Goal: Entertainment & Leisure: Browse casually

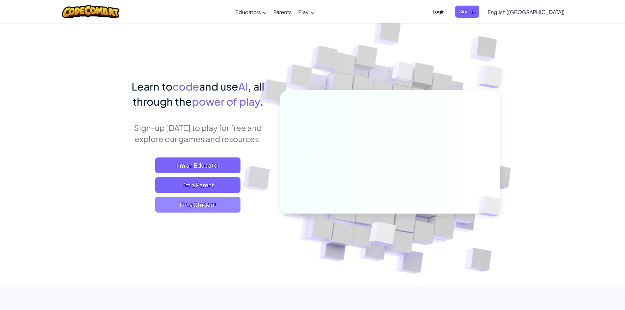
click at [214, 204] on span "I'm a Student" at bounding box center [197, 205] width 85 height 16
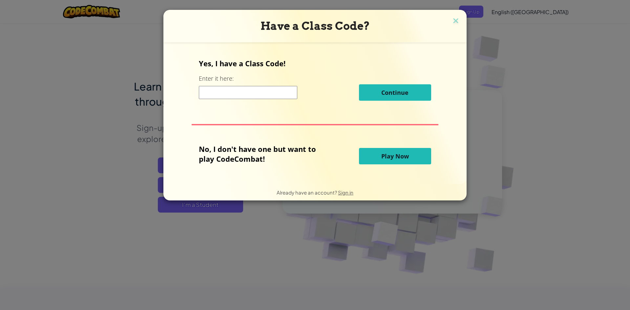
click at [408, 159] on button "Play Now" at bounding box center [395, 156] width 72 height 16
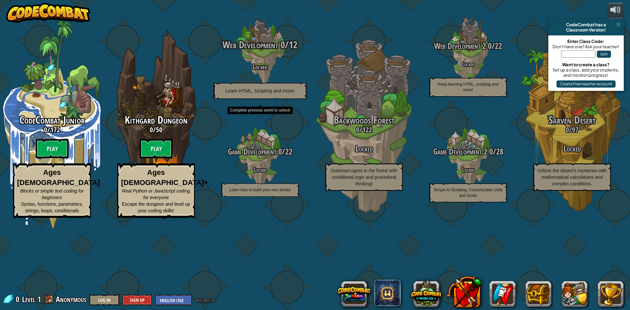
click at [276, 99] on div "Web Development 0 / 12 Locked Learn HTML, scripting and more!" at bounding box center [260, 69] width 125 height 60
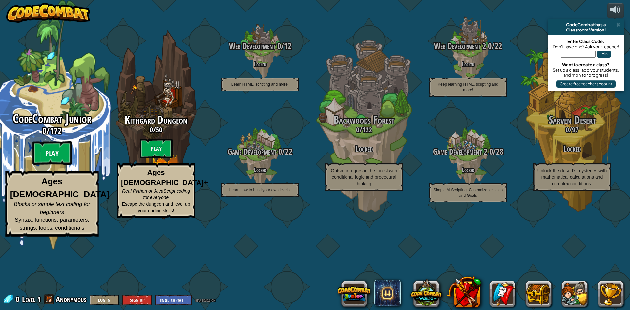
click at [59, 165] on btn "Play" at bounding box center [51, 153] width 39 height 24
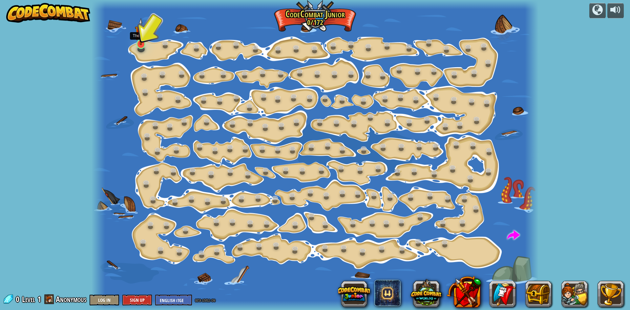
click at [138, 39] on img at bounding box center [141, 31] width 12 height 27
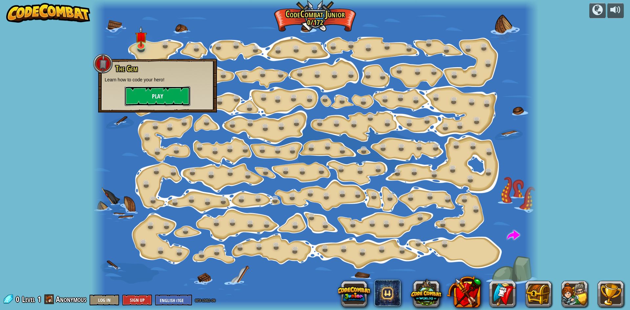
click at [163, 96] on button "Play" at bounding box center [158, 96] width 66 height 20
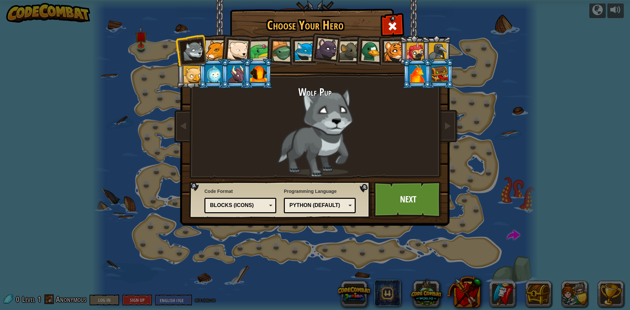
click at [253, 73] on div at bounding box center [258, 74] width 17 height 18
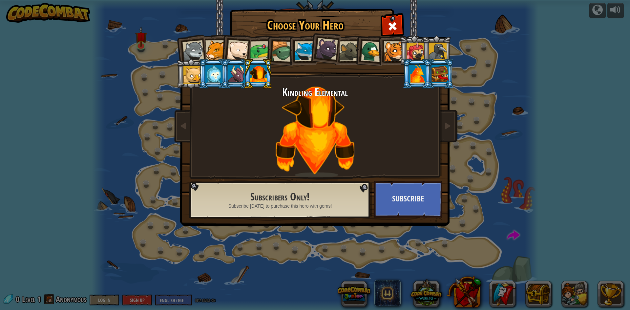
click at [195, 66] on div at bounding box center [192, 75] width 18 height 18
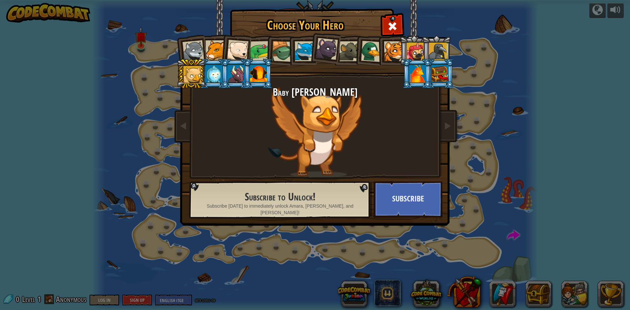
click at [216, 48] on div at bounding box center [215, 50] width 20 height 20
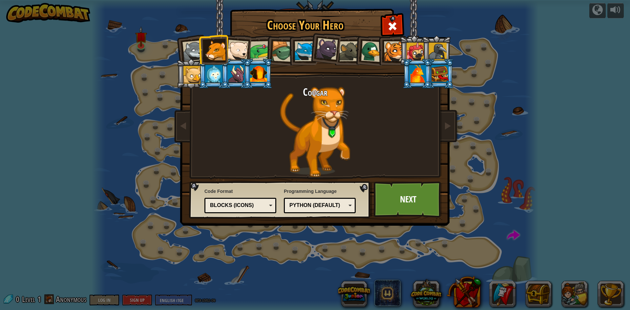
click at [372, 50] on div at bounding box center [371, 51] width 21 height 21
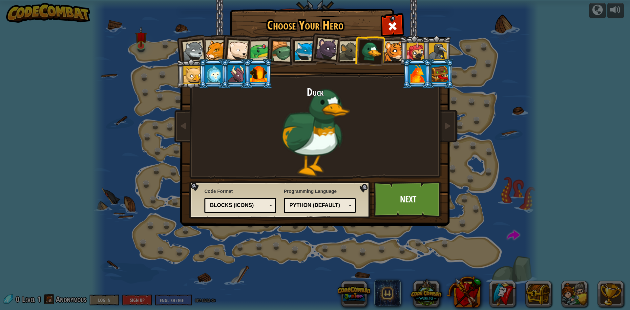
click at [350, 49] on div at bounding box center [349, 51] width 20 height 20
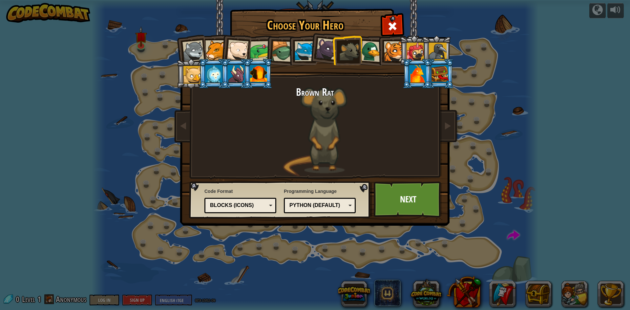
click at [434, 69] on div at bounding box center [439, 74] width 17 height 18
